Goal: Task Accomplishment & Management: Complete application form

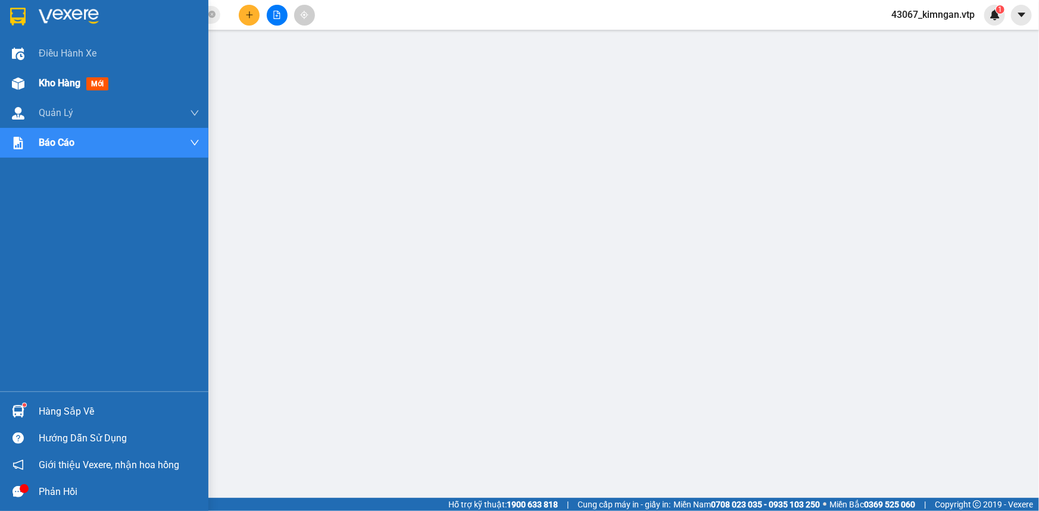
drag, startPoint x: 15, startPoint y: 86, endPoint x: 76, endPoint y: 86, distance: 60.7
click at [15, 86] on img at bounding box center [18, 83] width 12 height 12
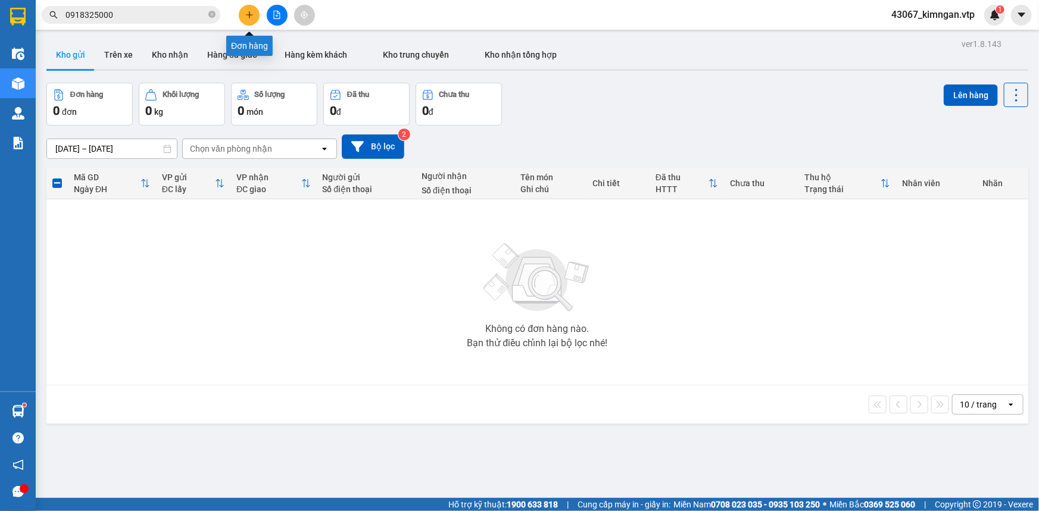
click at [252, 20] on button at bounding box center [249, 15] width 21 height 21
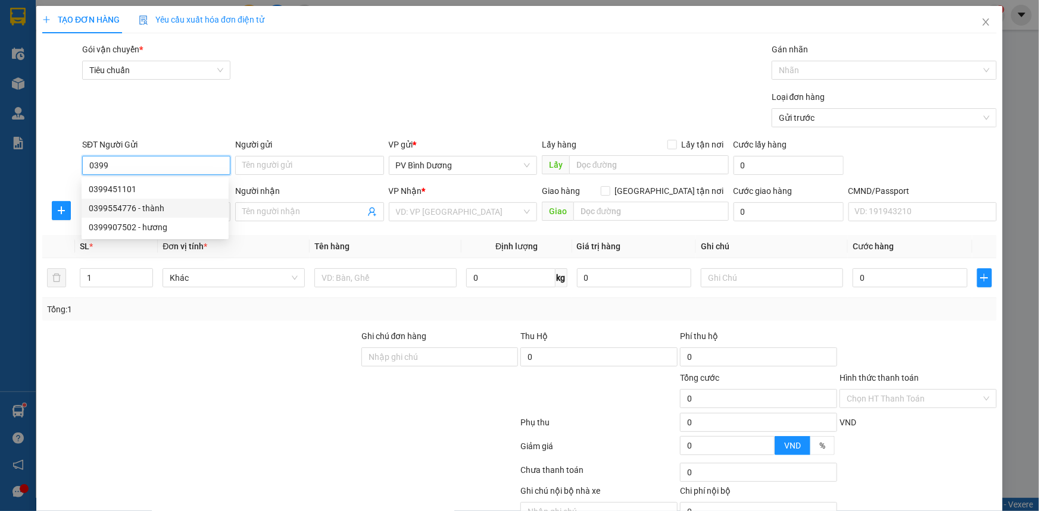
click at [143, 208] on div "0399554776 - thành" at bounding box center [155, 208] width 133 height 13
type input "0399554776"
type input "thành"
type input "0981256261"
type input "mậu"
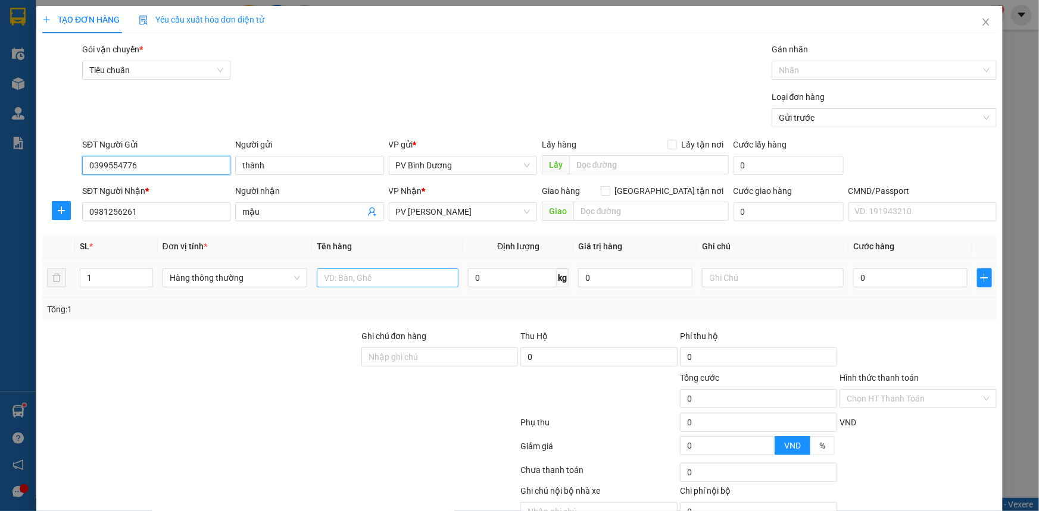
type input "0399554776"
click at [377, 274] on input "text" at bounding box center [388, 277] width 142 height 19
type input "THUỐC"
click at [713, 271] on input "text" at bounding box center [773, 277] width 142 height 19
type input "THÙNG"
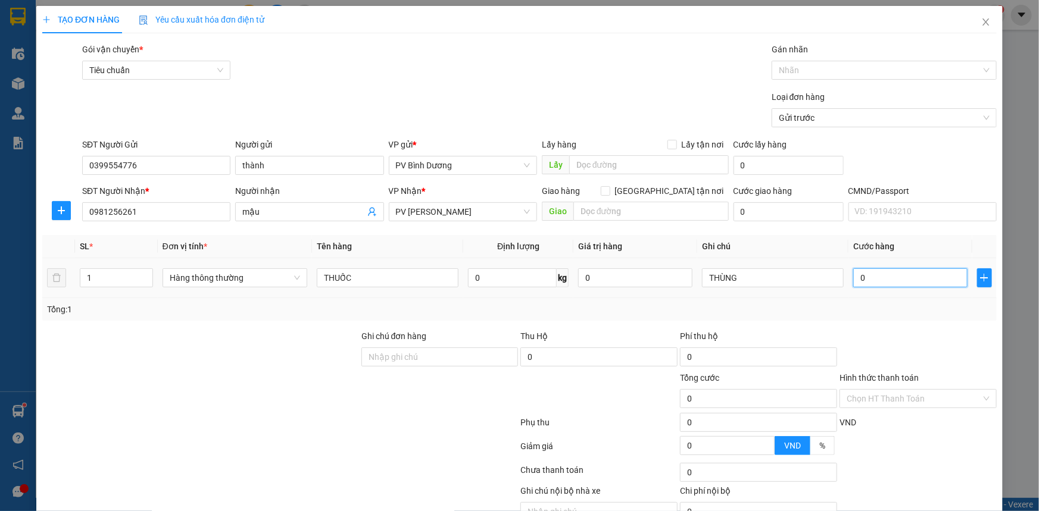
click at [870, 283] on input "0" at bounding box center [910, 277] width 114 height 19
type input "4"
type input "40"
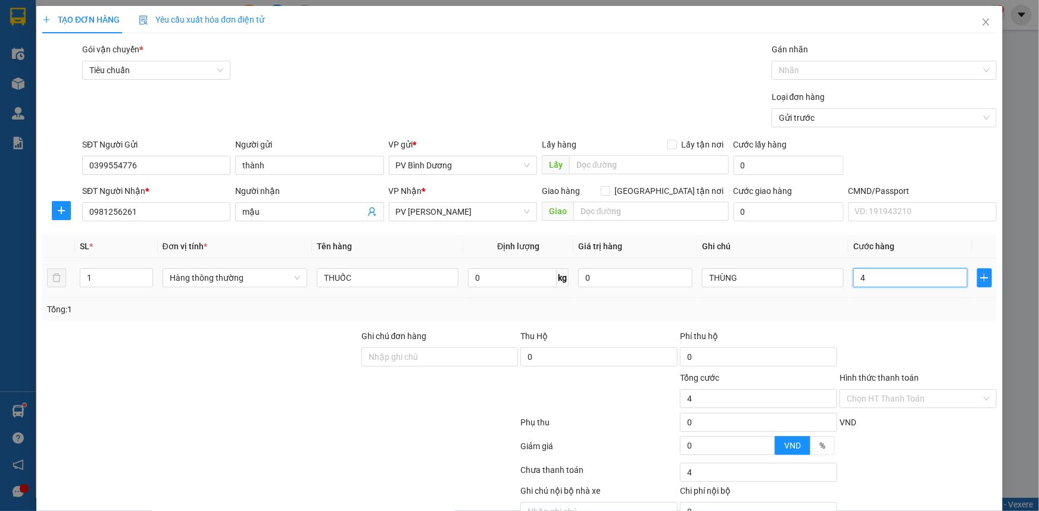
type input "40"
type input "400"
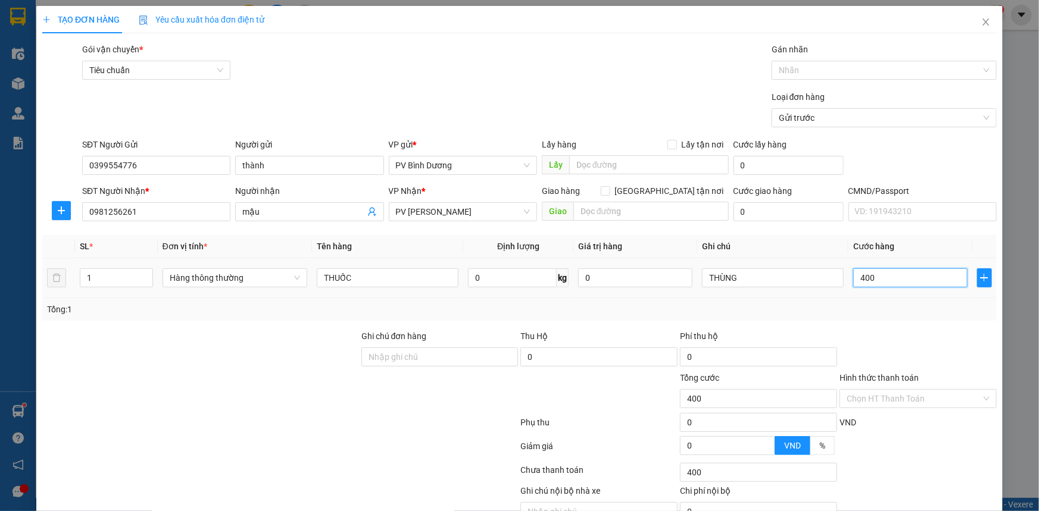
type input "4.000"
type input "40.000"
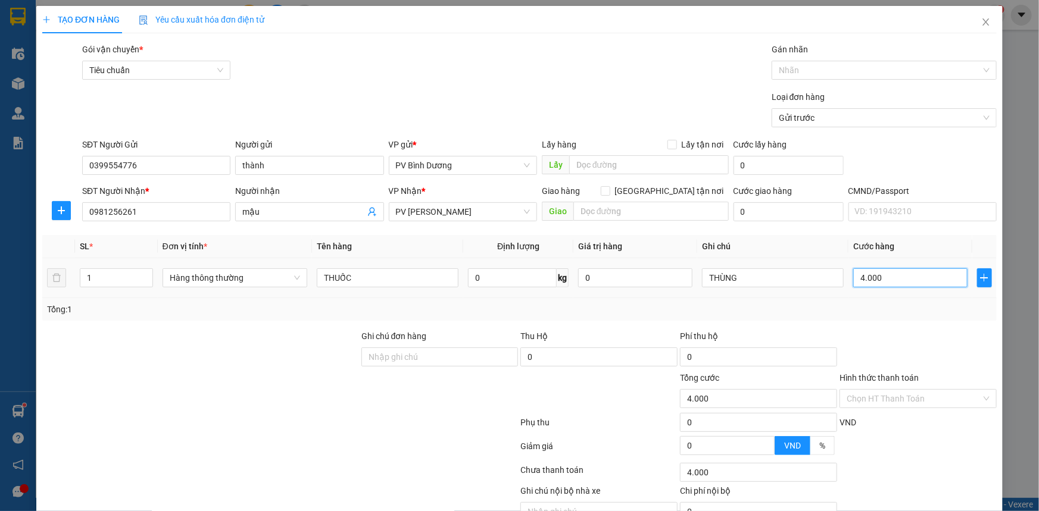
type input "40.000"
click at [884, 401] on input "Hình thức thanh toán" at bounding box center [913, 399] width 135 height 18
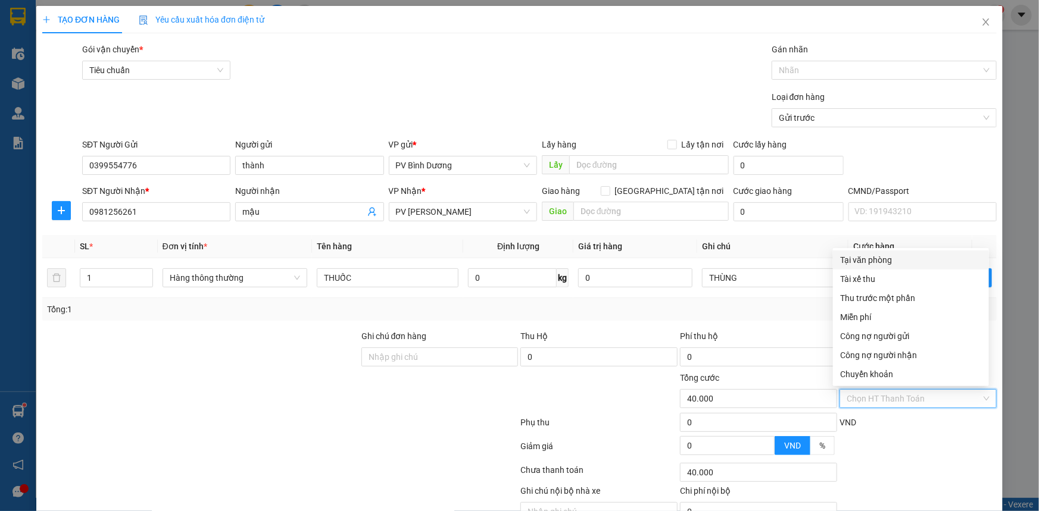
click at [884, 261] on div "Tại văn phòng" at bounding box center [911, 260] width 142 height 13
type input "0"
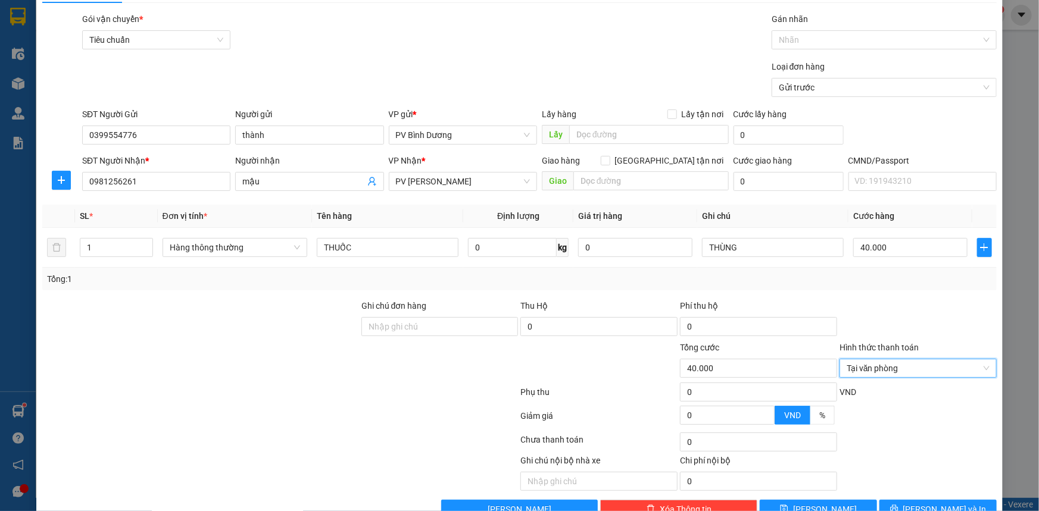
scroll to position [60, 0]
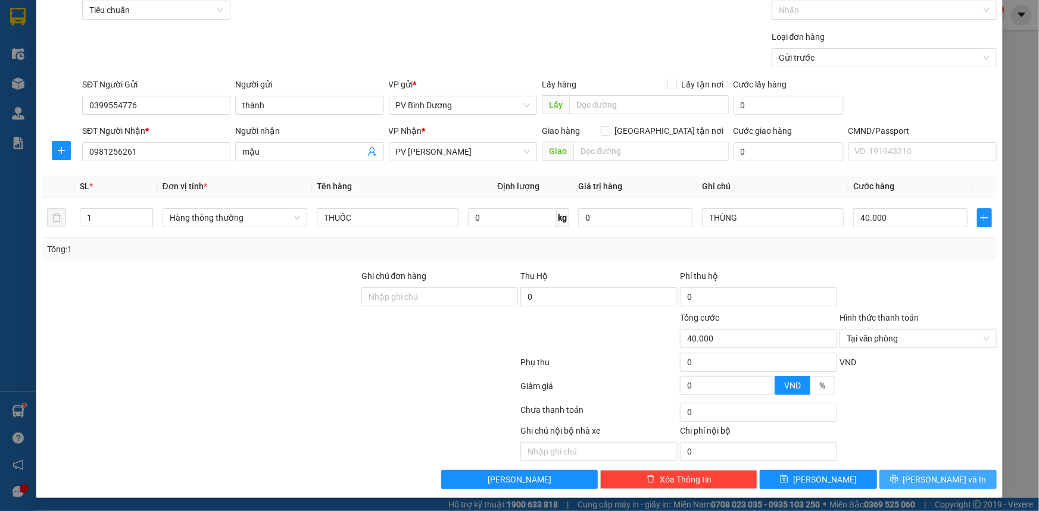
click at [940, 480] on span "[PERSON_NAME] và In" at bounding box center [944, 479] width 83 height 13
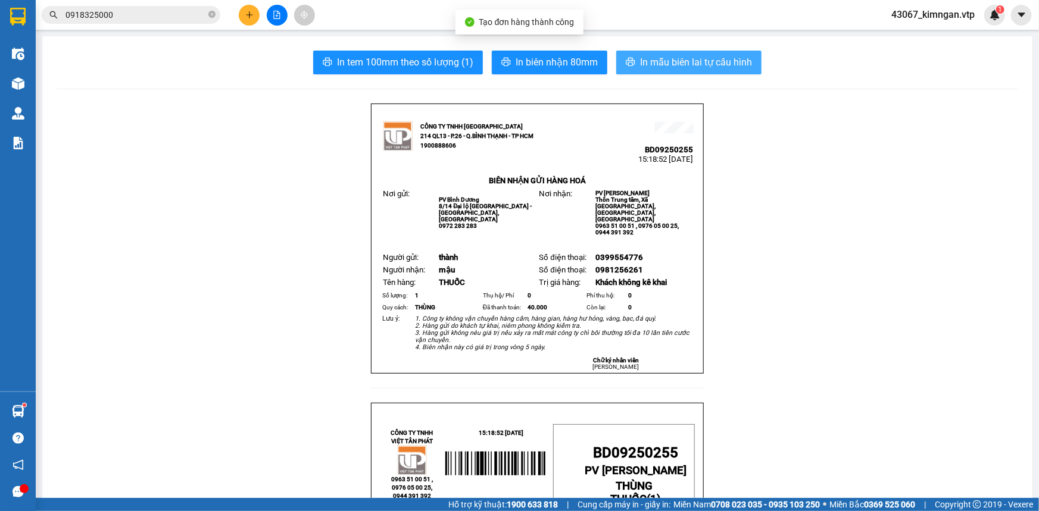
drag, startPoint x: 690, startPoint y: 55, endPoint x: 739, endPoint y: 54, distance: 48.2
click at [687, 55] on span "In mẫu biên lai tự cấu hình" at bounding box center [696, 62] width 112 height 15
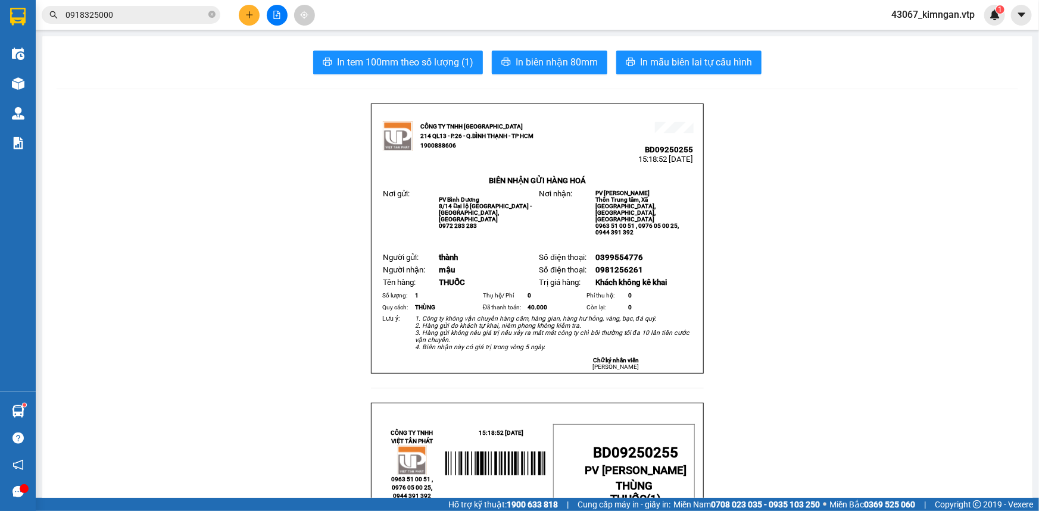
click at [249, 20] on button at bounding box center [249, 15] width 21 height 21
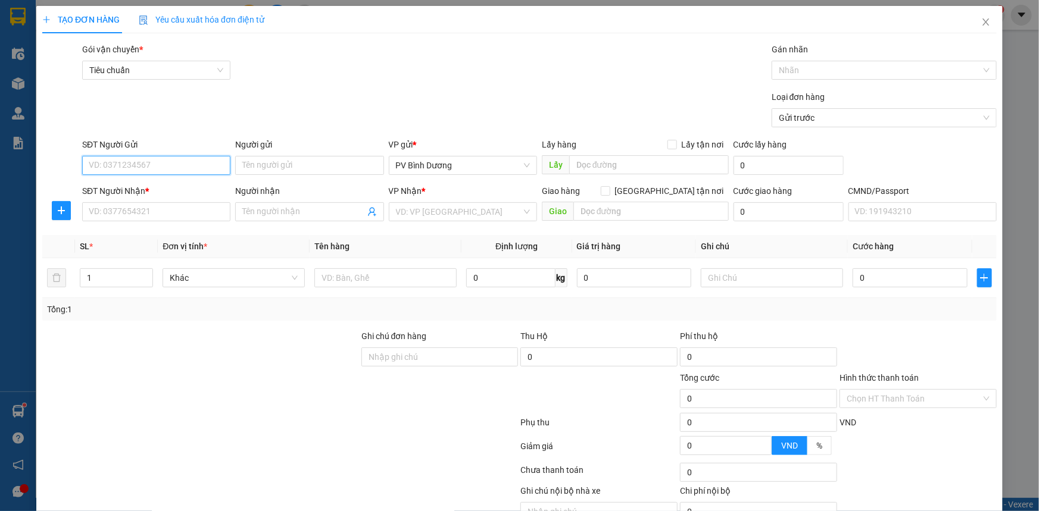
click at [142, 165] on input "SĐT Người Gửi" at bounding box center [156, 165] width 148 height 19
type input "0947763247"
click at [283, 165] on input "Người gửi" at bounding box center [309, 165] width 148 height 19
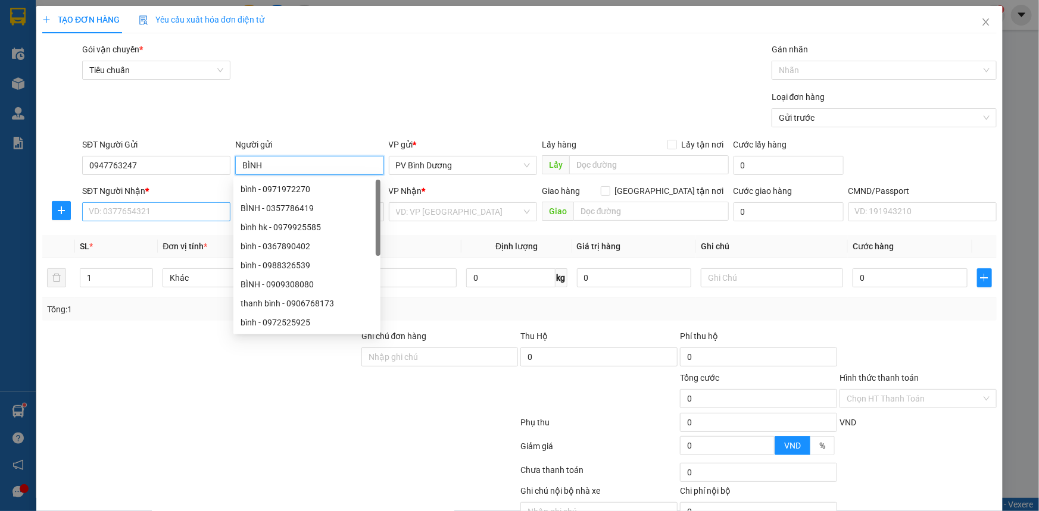
type input "BÌNH"
click at [106, 208] on input "SĐT Người Nhận *" at bounding box center [156, 211] width 148 height 19
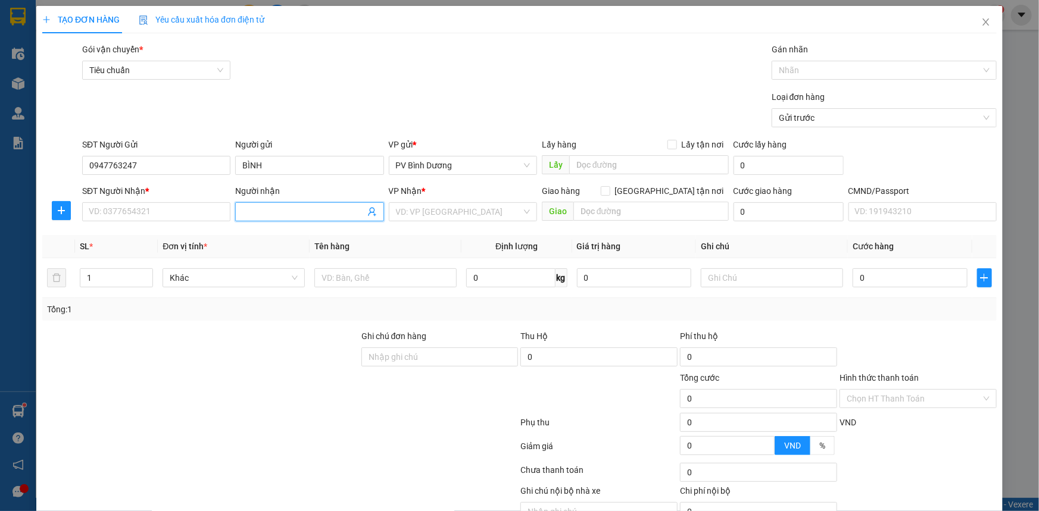
click at [288, 202] on span at bounding box center [309, 211] width 148 height 19
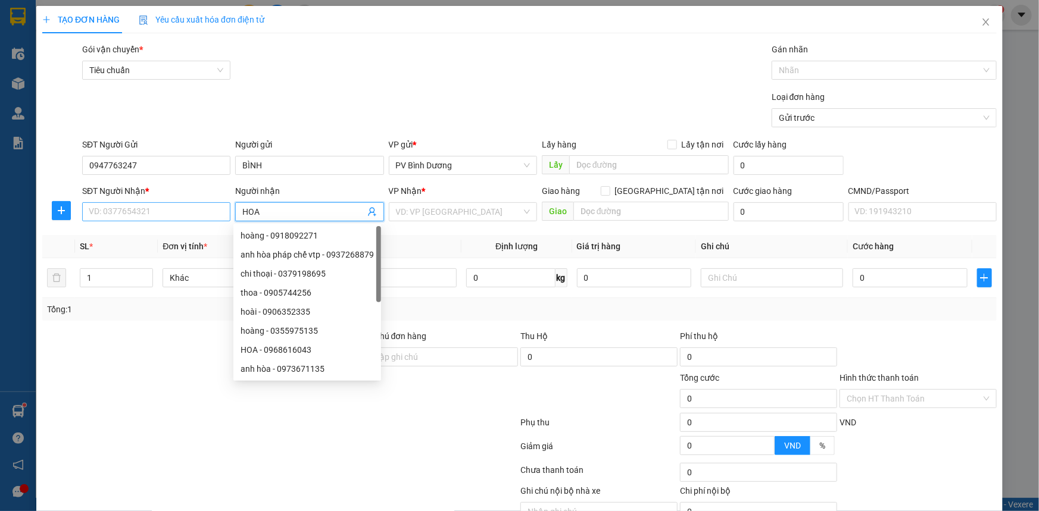
type input "HOA"
click at [124, 208] on input "SĐT Người Nhận *" at bounding box center [156, 211] width 148 height 19
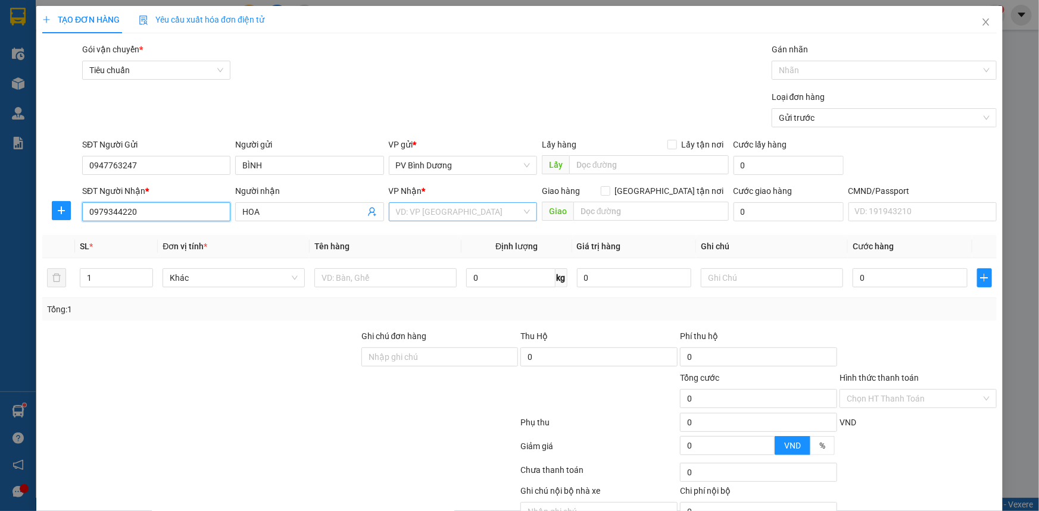
type input "0979344220"
click at [445, 209] on input "search" at bounding box center [459, 212] width 126 height 18
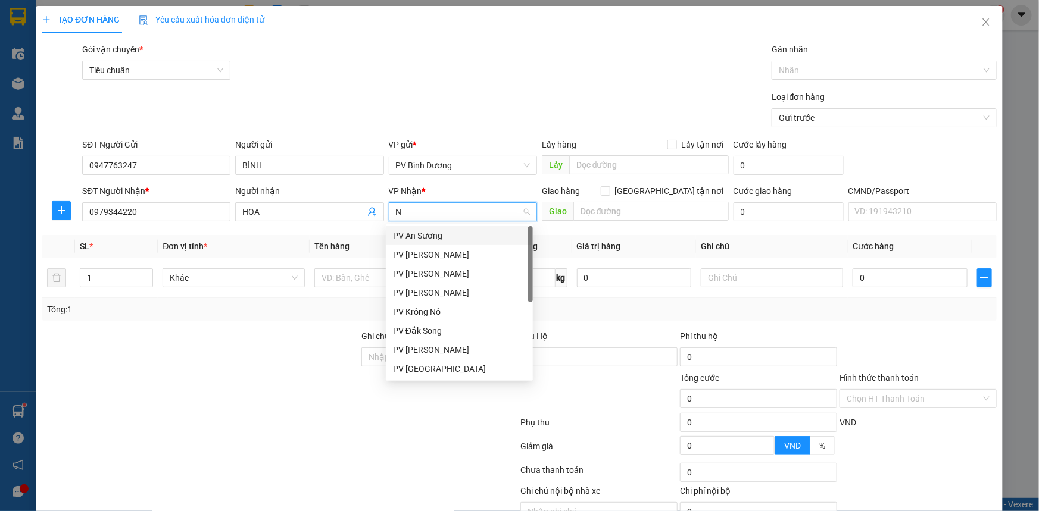
type input "NX"
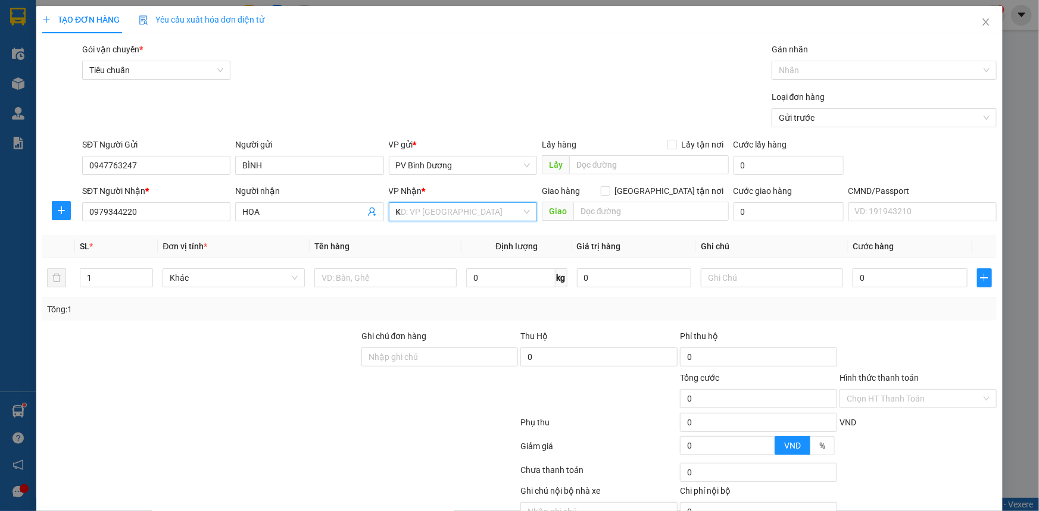
type input "KN"
click at [443, 234] on div "PV Krông Nô" at bounding box center [459, 235] width 133 height 13
click at [658, 205] on input "text" at bounding box center [650, 211] width 155 height 19
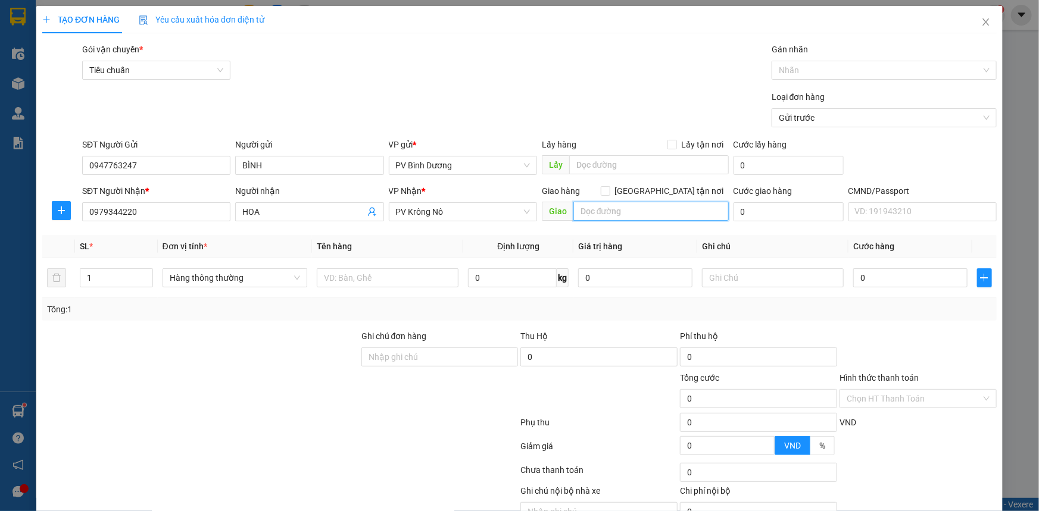
type input "X"
type input "NAM XUÂN- N3 CẦU CHÁY"
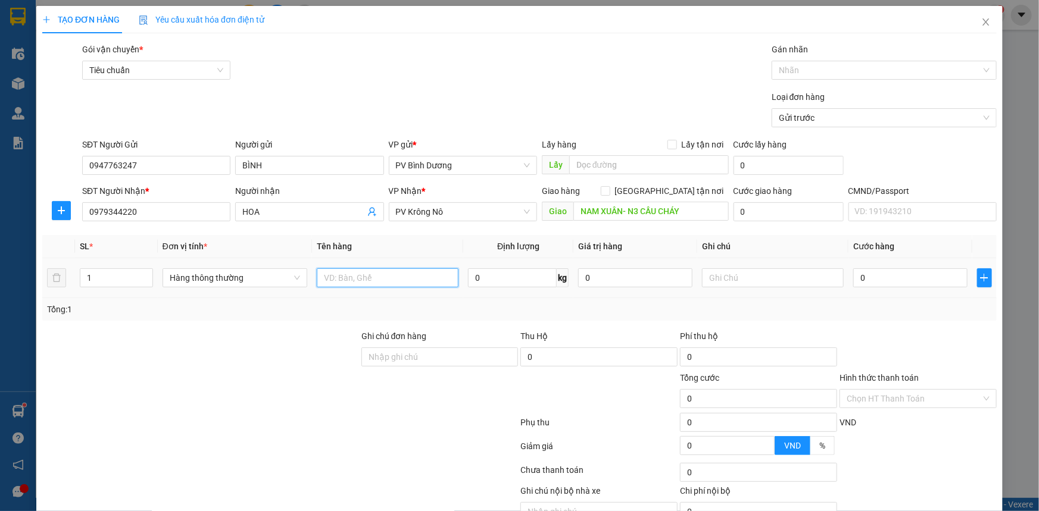
click at [375, 280] on input "text" at bounding box center [388, 277] width 142 height 19
type input "SẦU"
click at [121, 277] on input "1" at bounding box center [116, 278] width 72 height 18
type input "2"
type input "1"
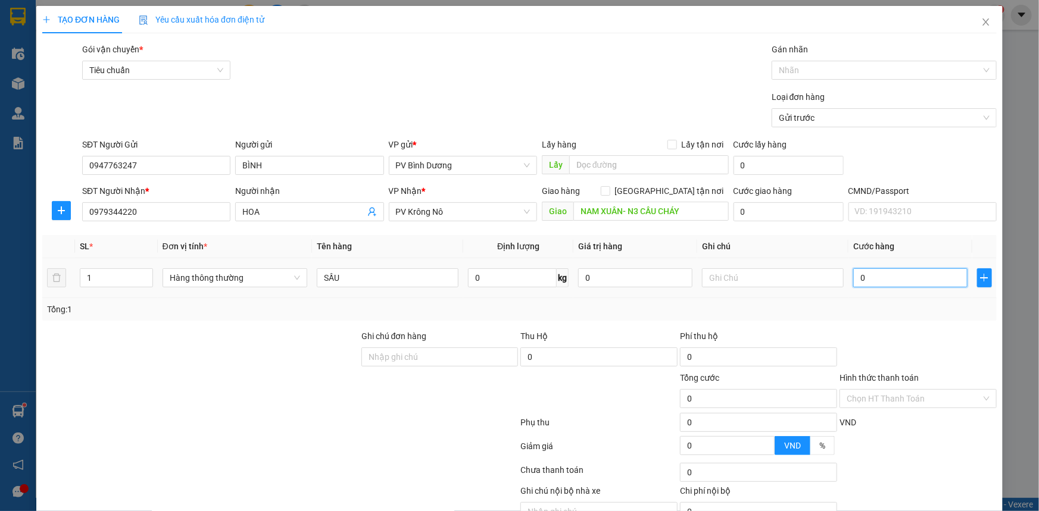
click at [873, 277] on input "0" at bounding box center [910, 277] width 114 height 19
type input "1"
type input "12"
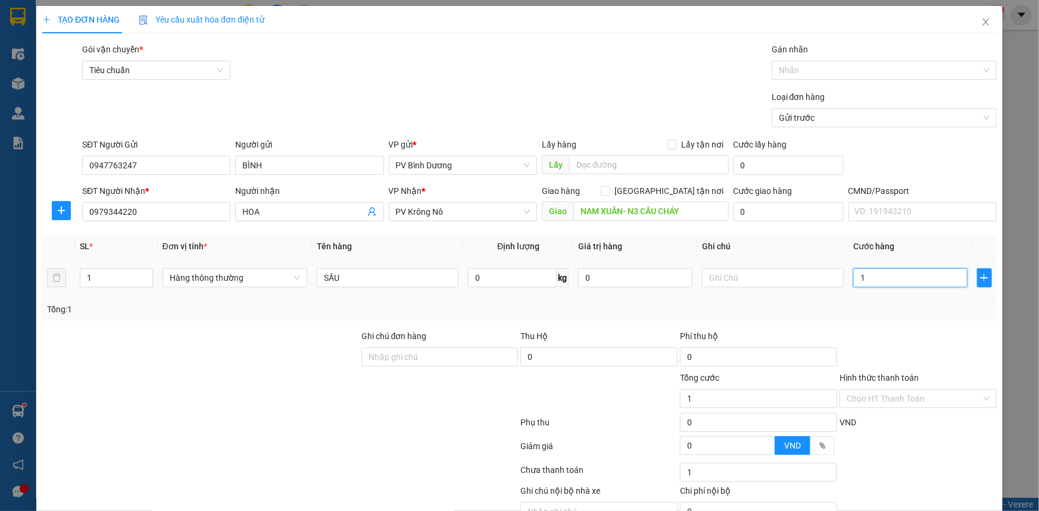
type input "12"
type input "120"
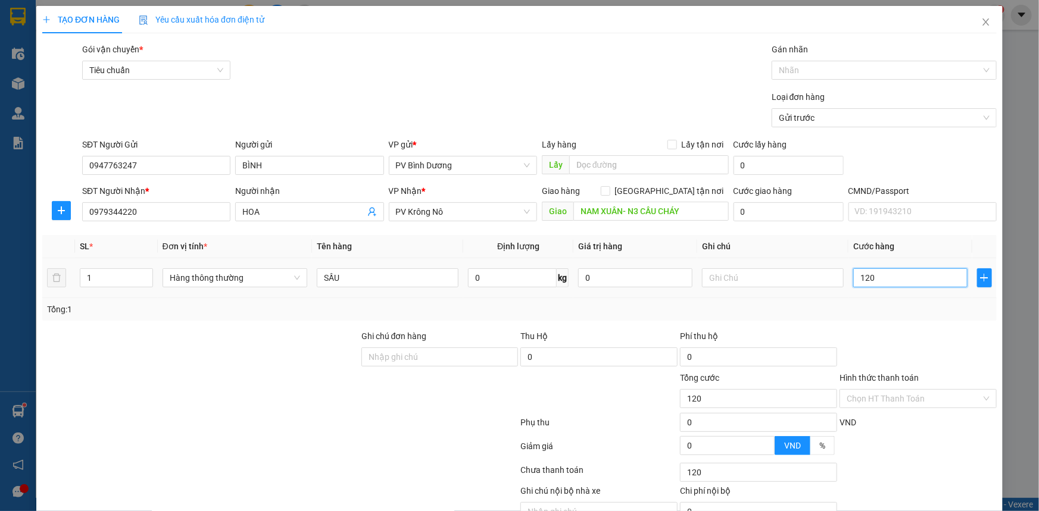
type input "1.200"
type input "12.000"
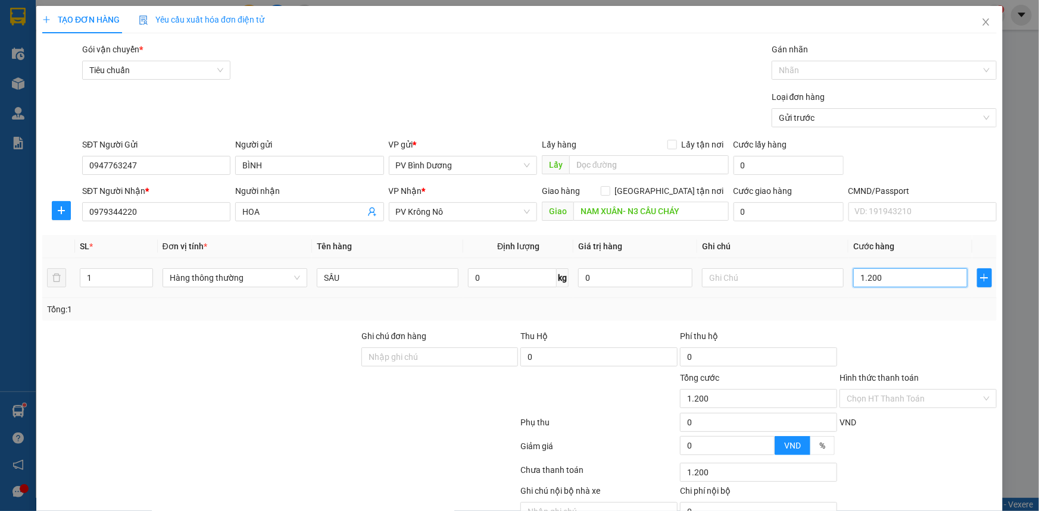
type input "12.000"
type input "120.000"
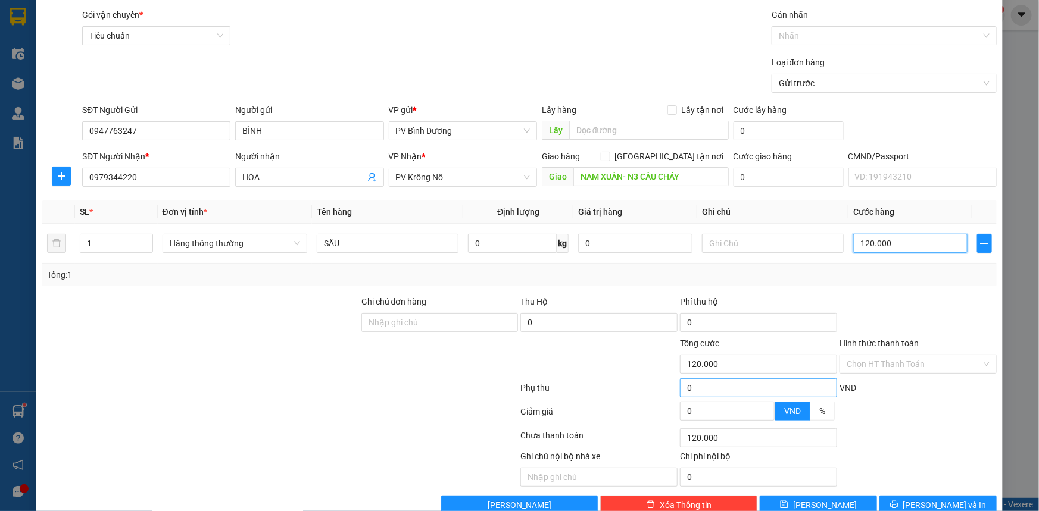
scroll to position [60, 0]
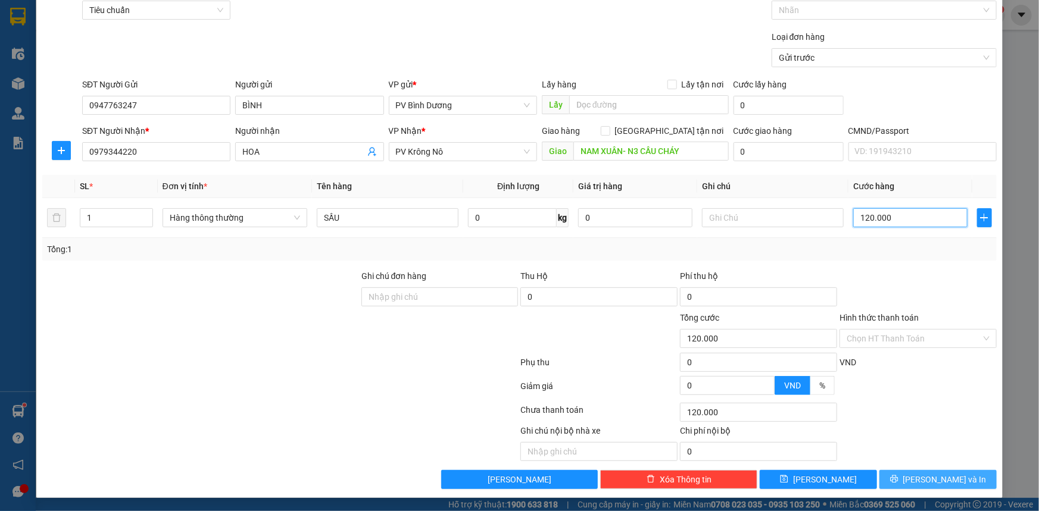
type input "120.000"
click at [929, 479] on span "[PERSON_NAME] và In" at bounding box center [944, 479] width 83 height 13
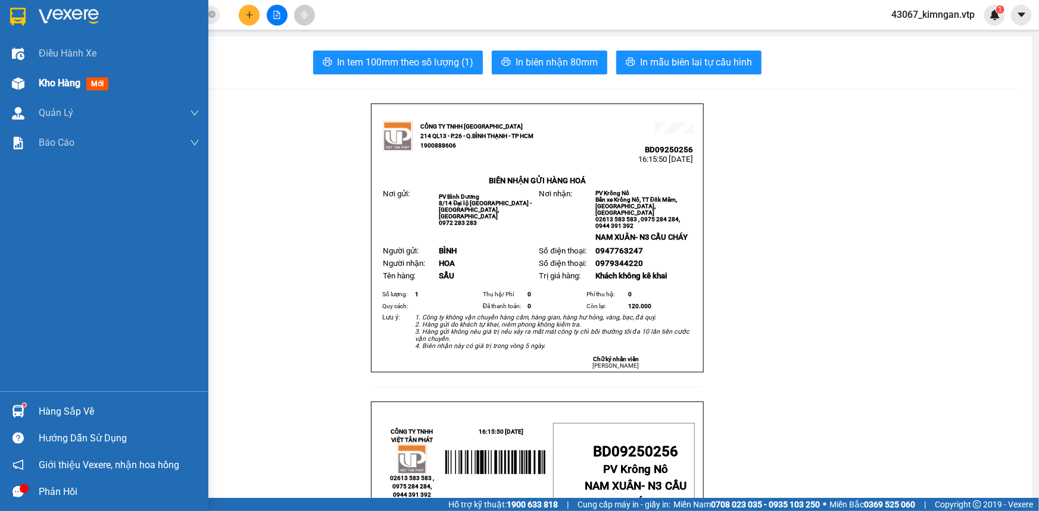
click at [54, 80] on span "Kho hàng" at bounding box center [60, 82] width 42 height 11
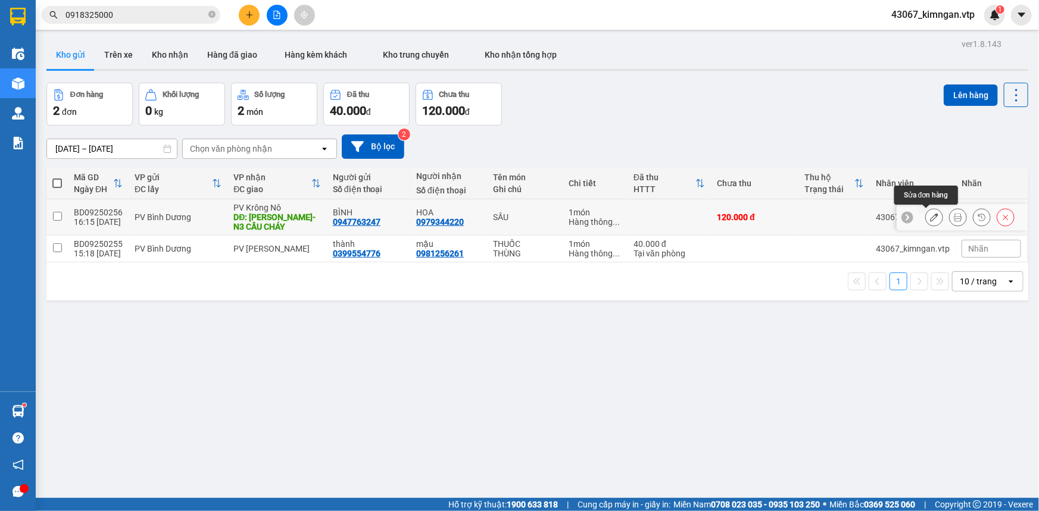
click at [930, 219] on icon at bounding box center [934, 217] width 8 height 8
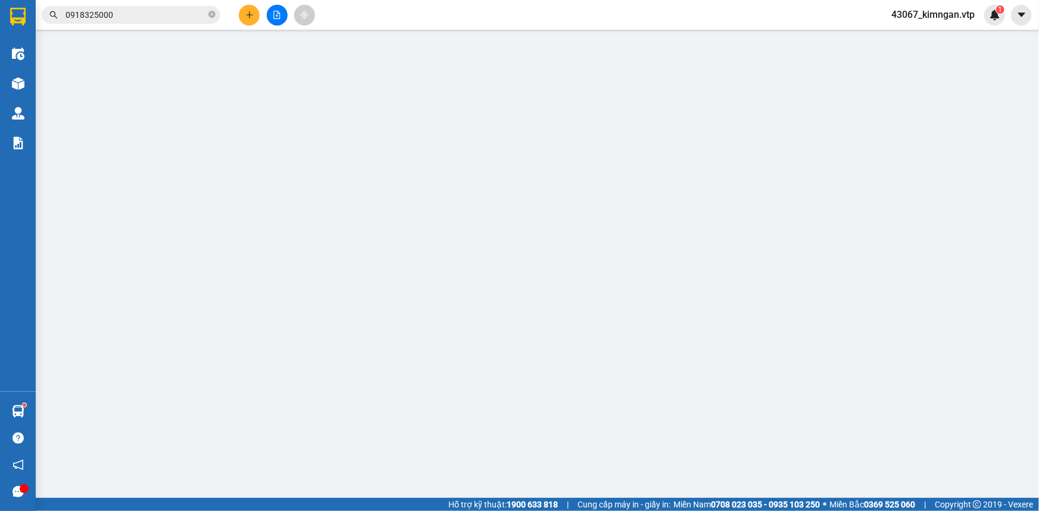
type input "0947763247"
type input "BÌNH"
type input "0979344220"
type input "HOA"
type input "NAM XUÂN- N3 CẦU CHÁY"
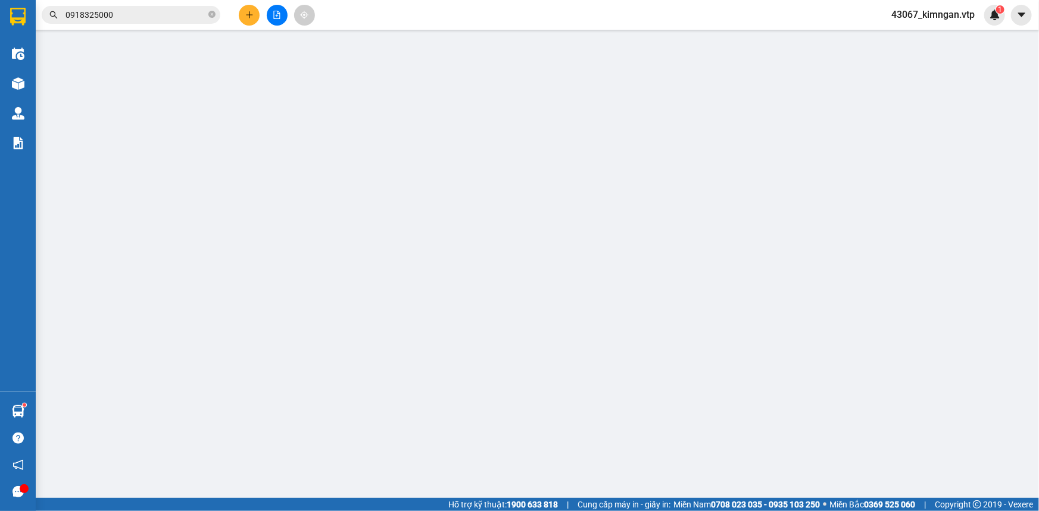
type input "120.000"
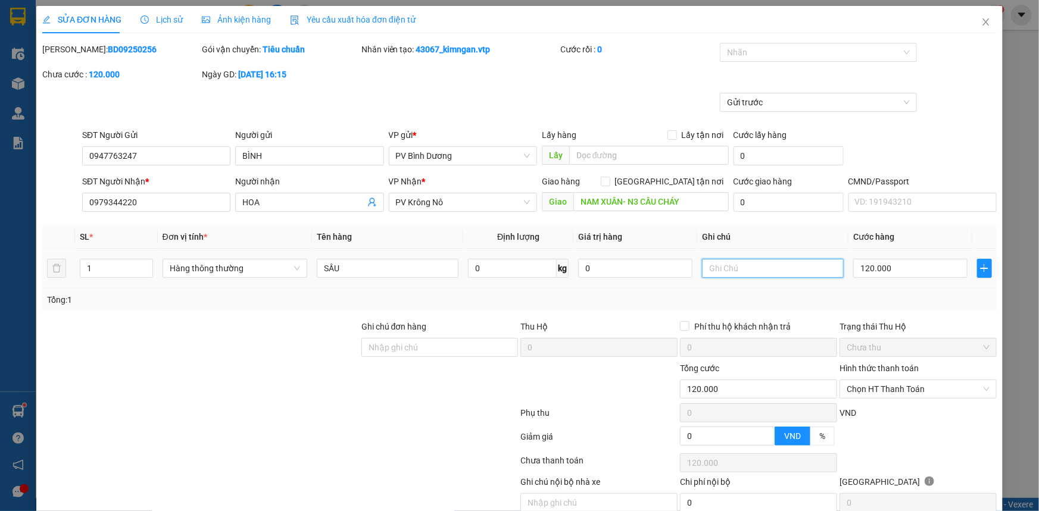
click at [733, 270] on input "text" at bounding box center [773, 268] width 142 height 19
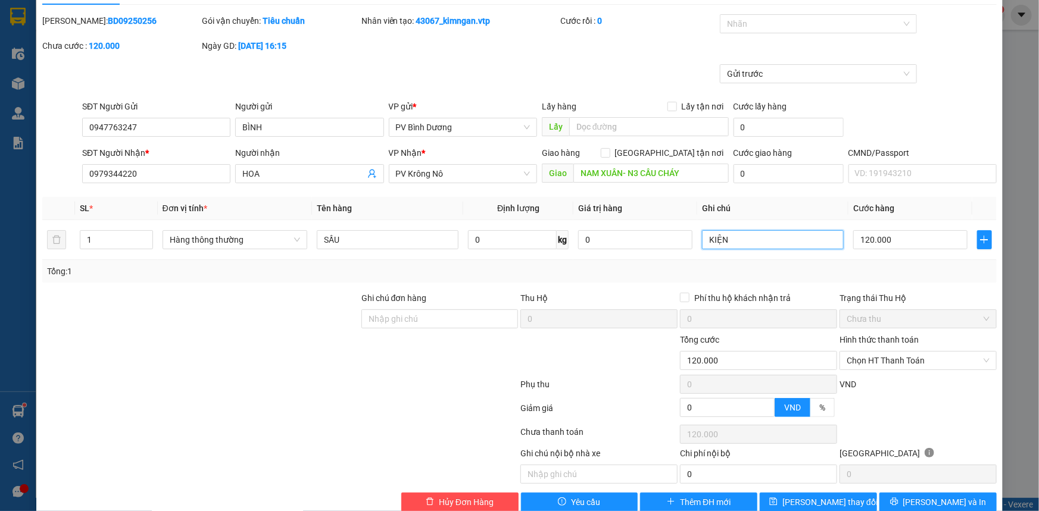
scroll to position [51, 0]
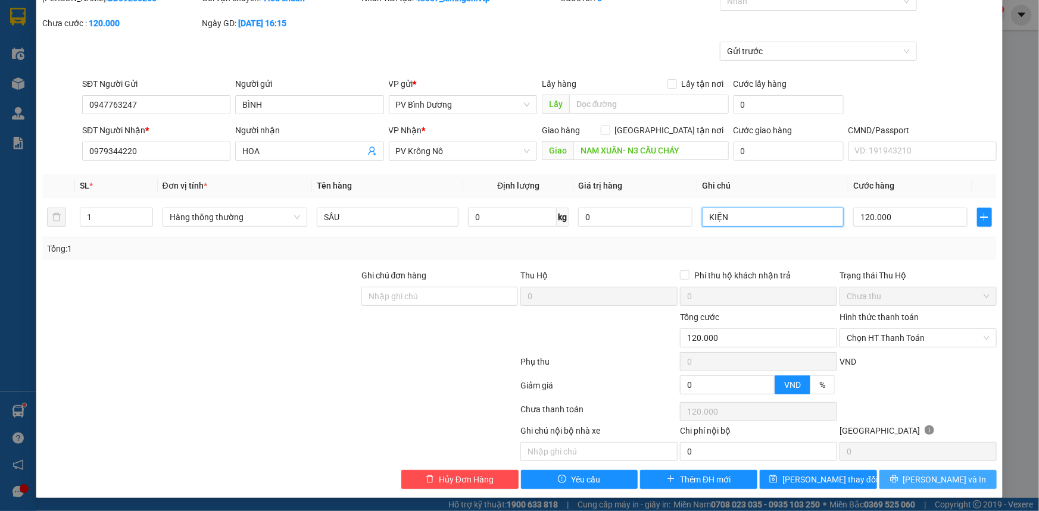
type input "KIỆN"
click at [902, 485] on button "[PERSON_NAME] và In" at bounding box center [937, 479] width 117 height 19
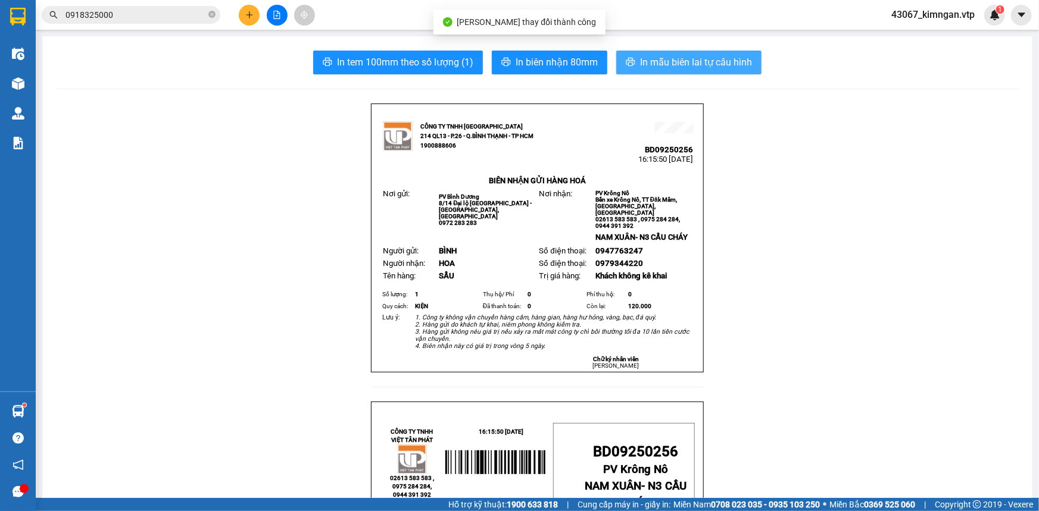
click at [708, 67] on span "In mẫu biên lai tự cấu hình" at bounding box center [696, 62] width 112 height 15
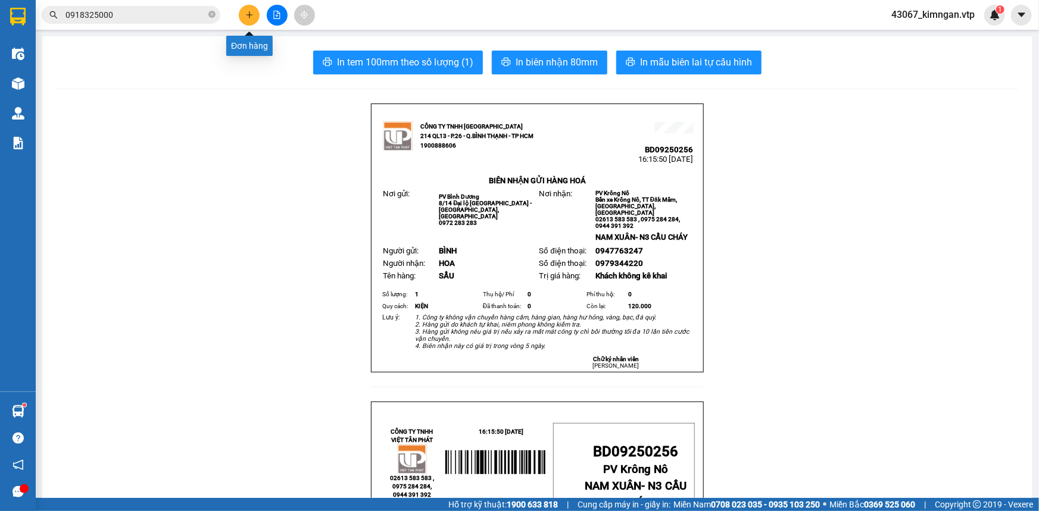
click at [247, 17] on icon "plus" at bounding box center [249, 15] width 8 height 8
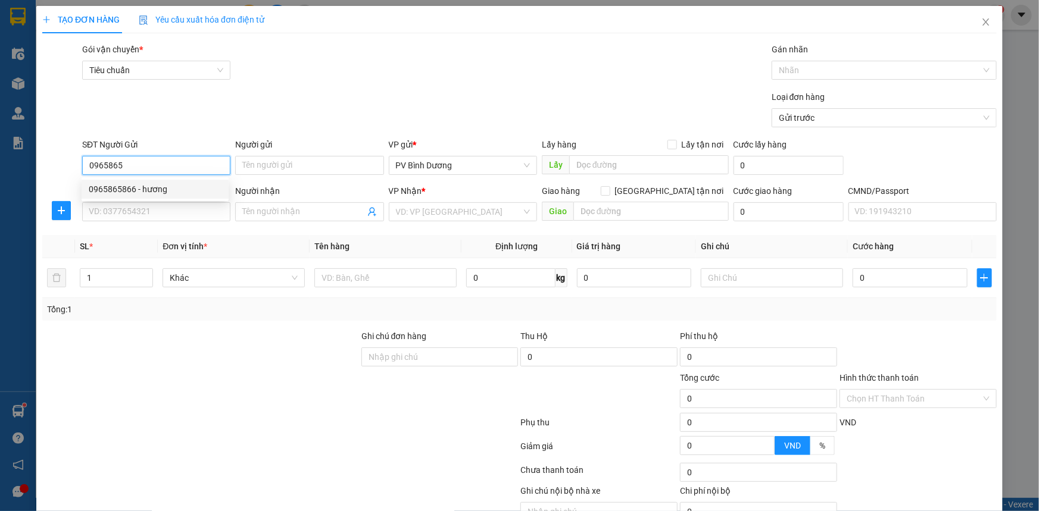
click at [167, 192] on div "0965865866 - hương" at bounding box center [155, 189] width 133 height 13
type input "0965865866"
type input "hương"
type input "0978494125"
type input "a cường"
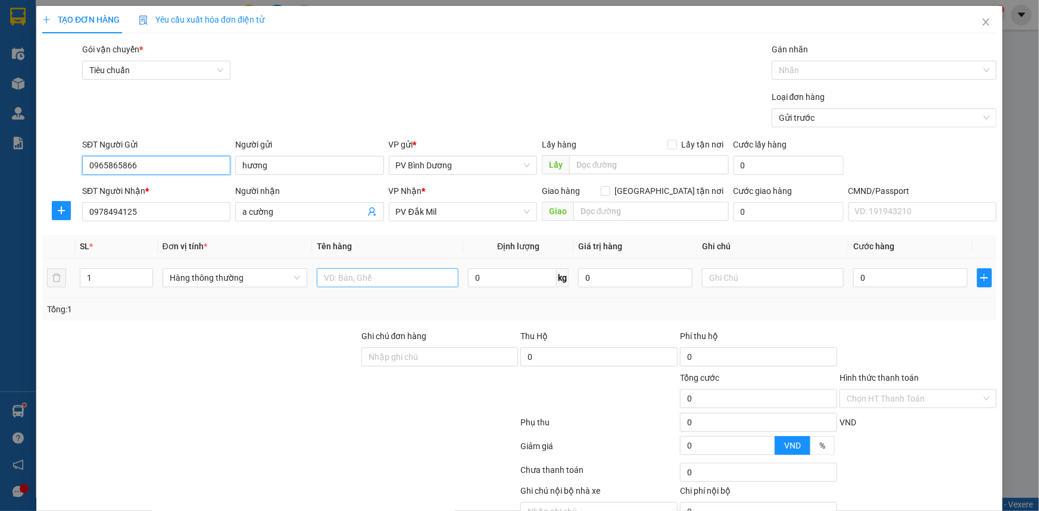
type input "0965865866"
click at [405, 277] on input "text" at bounding box center [388, 277] width 142 height 19
type input "PK"
click at [731, 270] on input "text" at bounding box center [773, 277] width 142 height 19
click at [346, 275] on input "PK" at bounding box center [388, 277] width 142 height 19
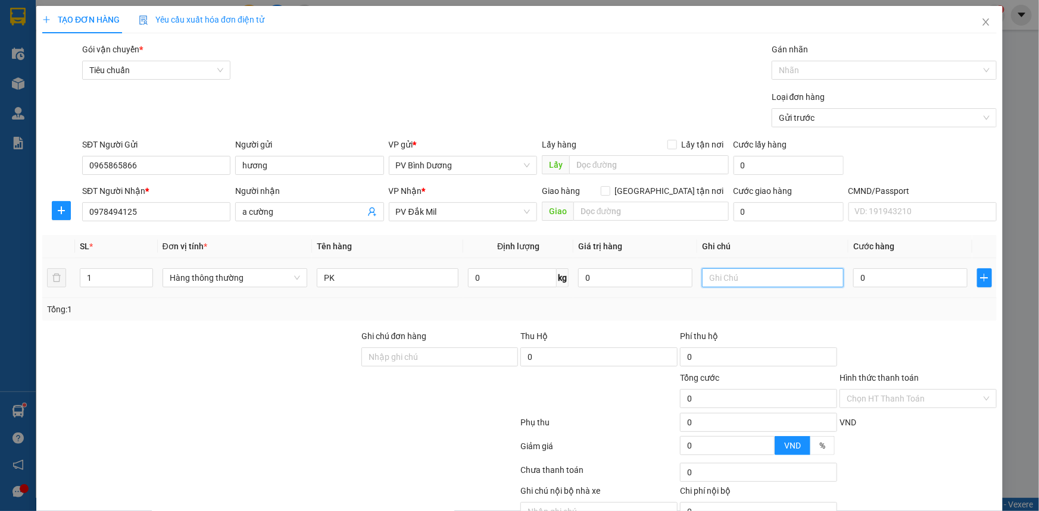
click at [737, 270] on input "text" at bounding box center [773, 277] width 142 height 19
type input "KIỆN"
click at [898, 277] on input "0" at bounding box center [910, 277] width 114 height 19
type input "3"
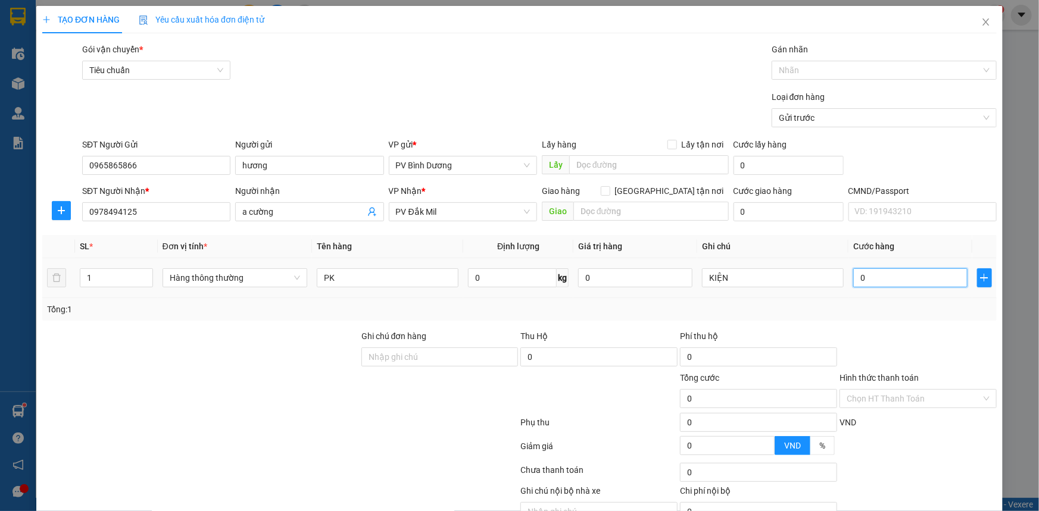
type input "3"
type input "30"
type input "300"
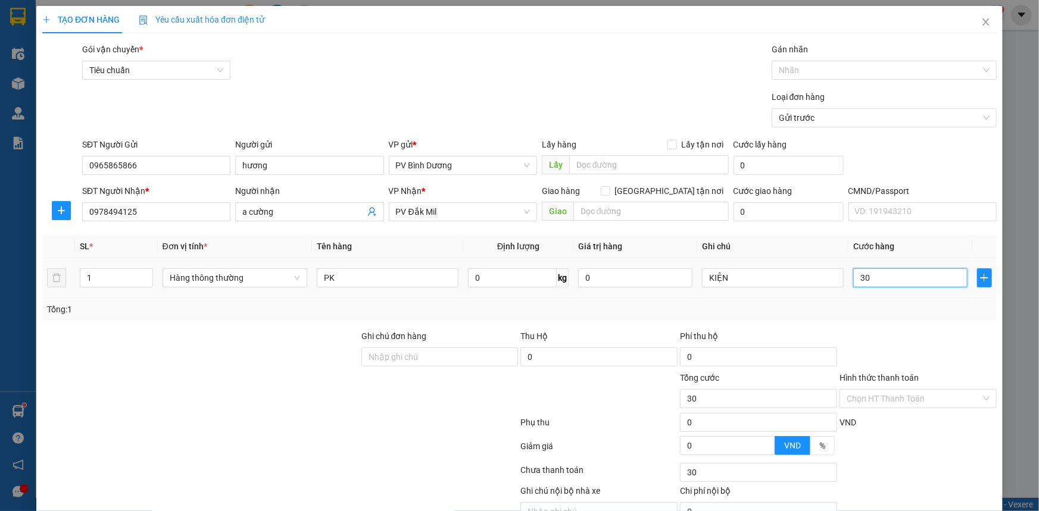
type input "300"
type input "3.000"
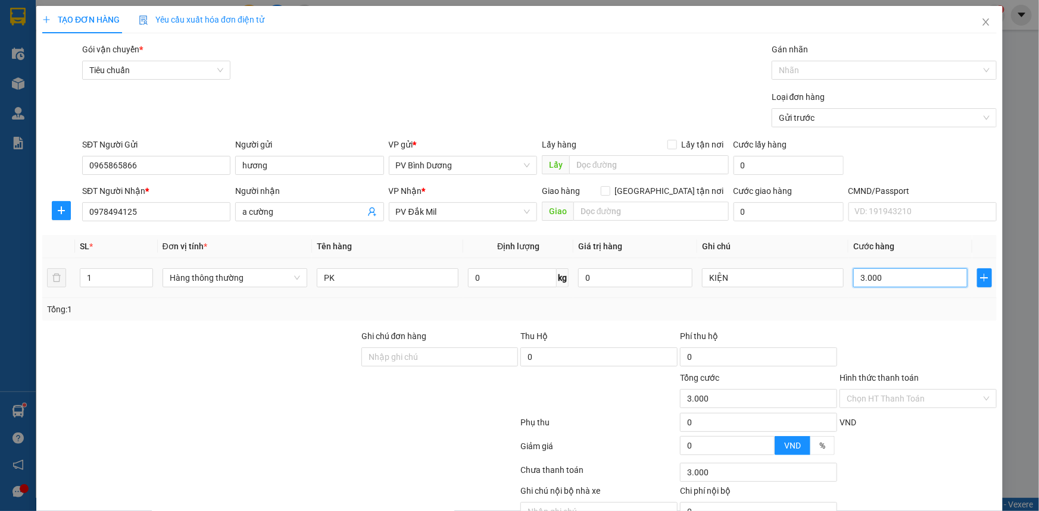
type input "30.000"
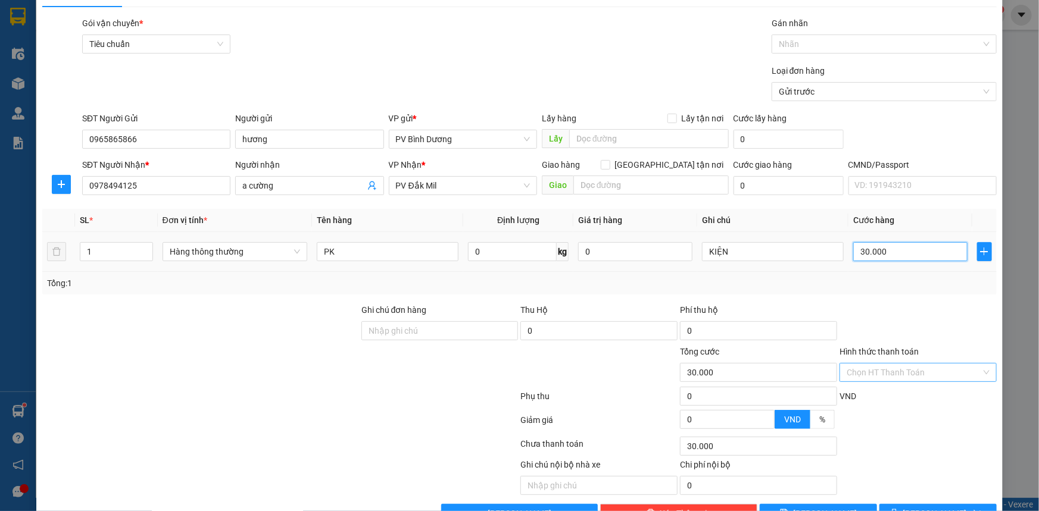
scroll to position [60, 0]
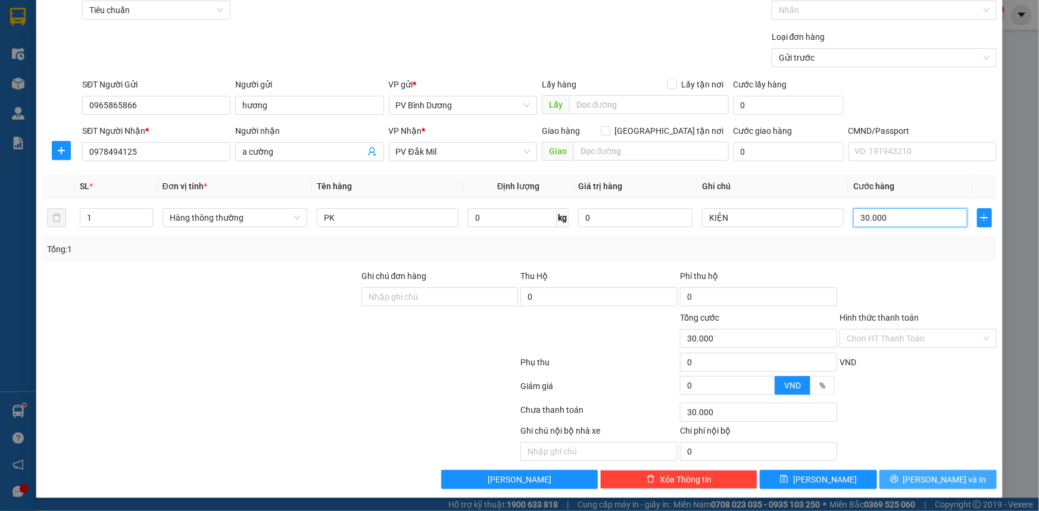
type input "30.000"
click at [929, 483] on span "[PERSON_NAME] và In" at bounding box center [944, 479] width 83 height 13
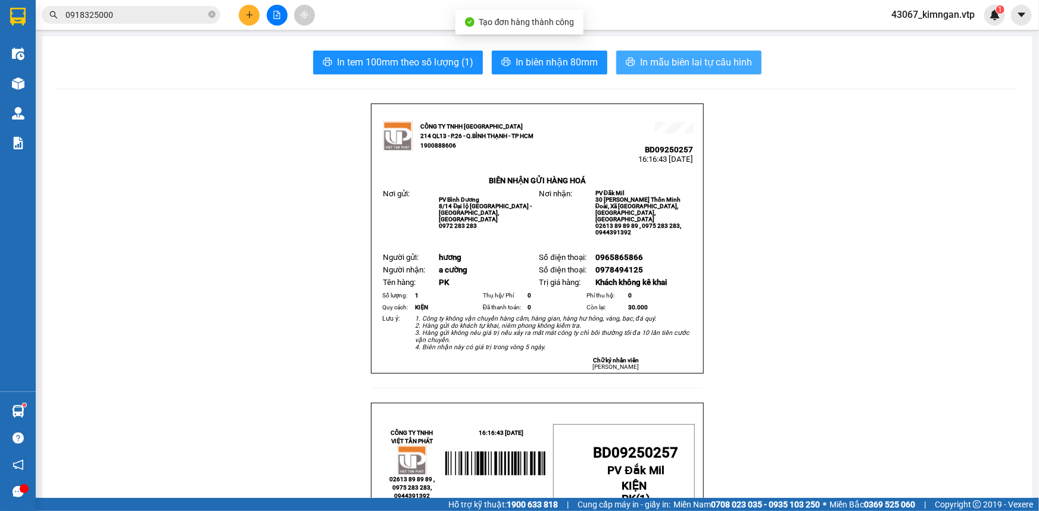
click at [661, 68] on span "In mẫu biên lai tự cấu hình" at bounding box center [696, 62] width 112 height 15
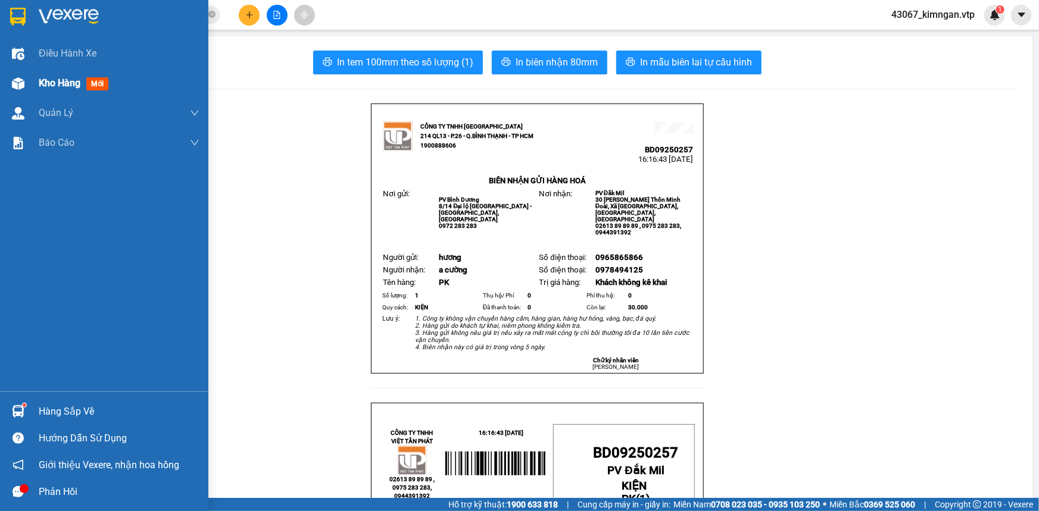
click at [43, 78] on span "Kho hàng" at bounding box center [60, 82] width 42 height 11
